Goal: Information Seeking & Learning: Learn about a topic

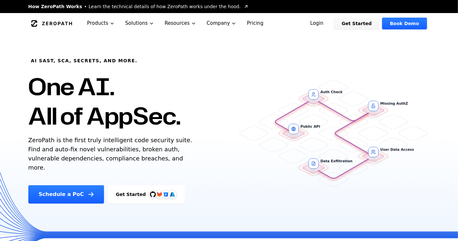
click at [150, 191] on img at bounding box center [153, 194] width 6 height 6
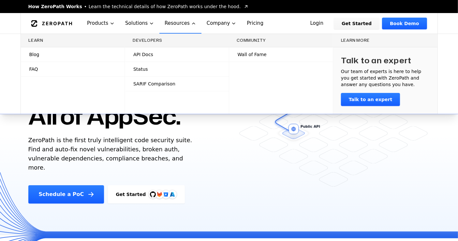
click at [148, 54] on span "API Docs" at bounding box center [143, 54] width 20 height 7
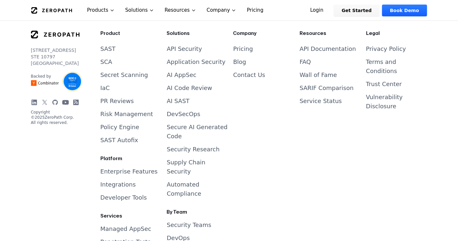
scroll to position [2698, 0]
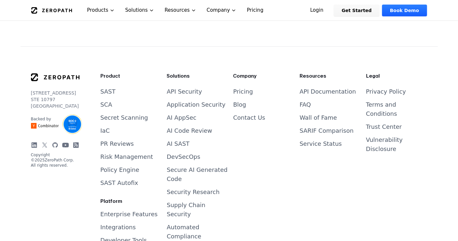
click at [53, 142] on icon at bounding box center [55, 144] width 6 height 5
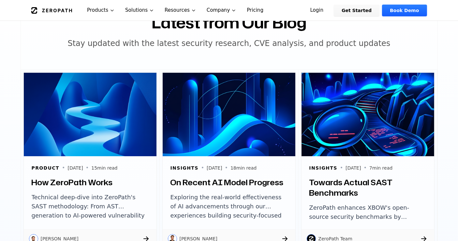
scroll to position [2163, 0]
